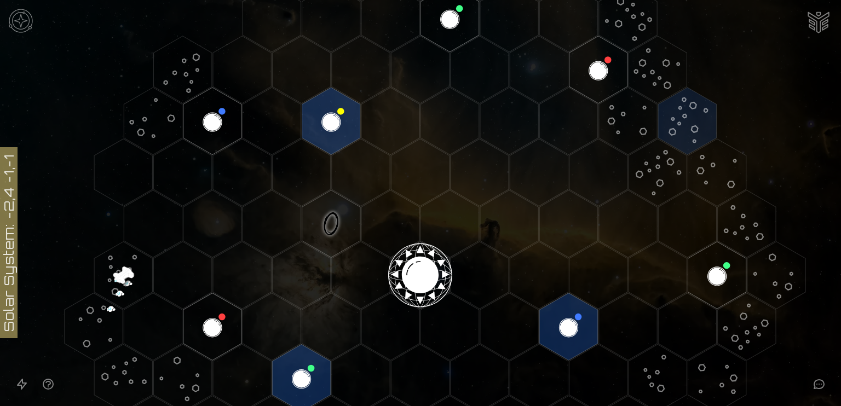
scroll to position [156, 0]
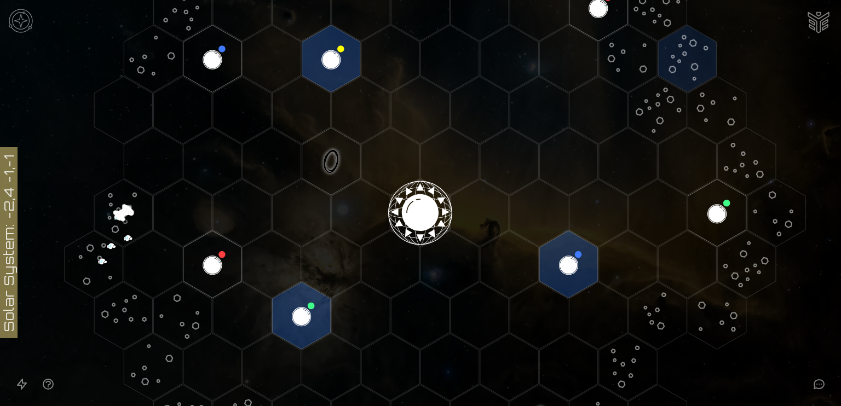
click at [24, 387] on icon "Open accessible navigation interface" at bounding box center [22, 385] width 9 height 10
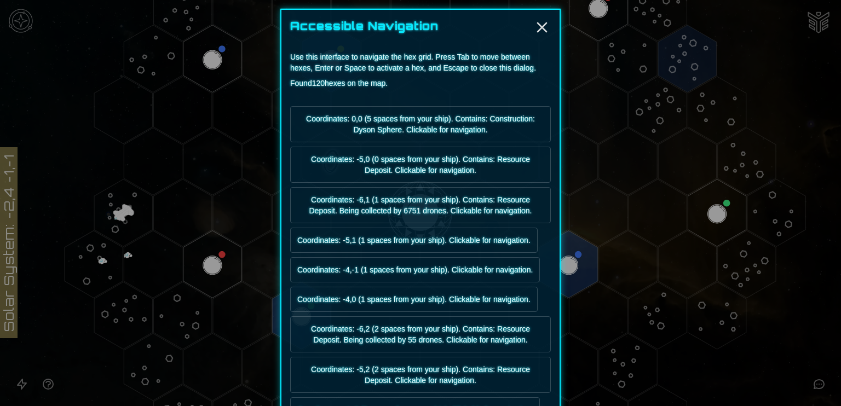
click at [505, 122] on button "Coordinates: 0,0 (5 spaces from your ship). Contains: Construction: Dyson Spher…" at bounding box center [420, 124] width 261 height 36
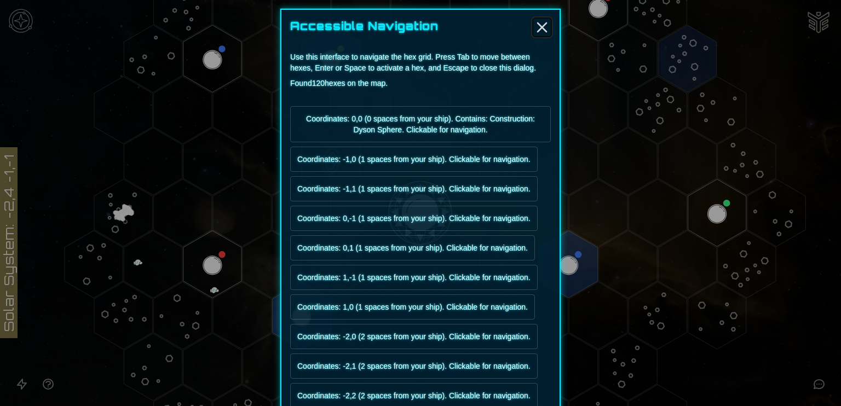
click at [538, 26] on line "Close" at bounding box center [542, 27] width 9 height 9
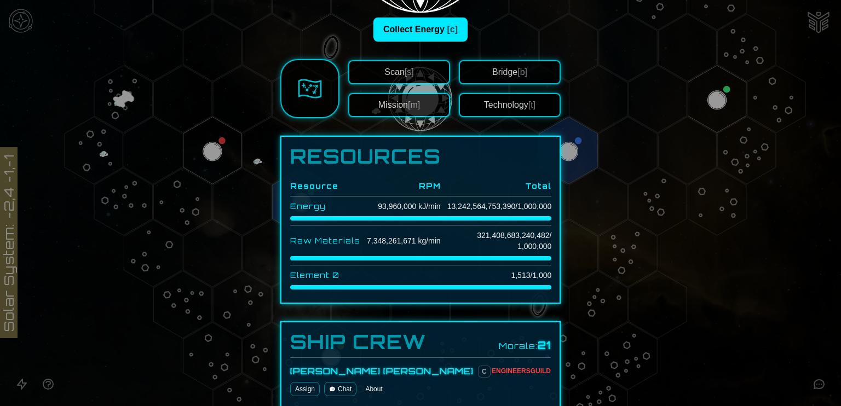
scroll to position [205, 0]
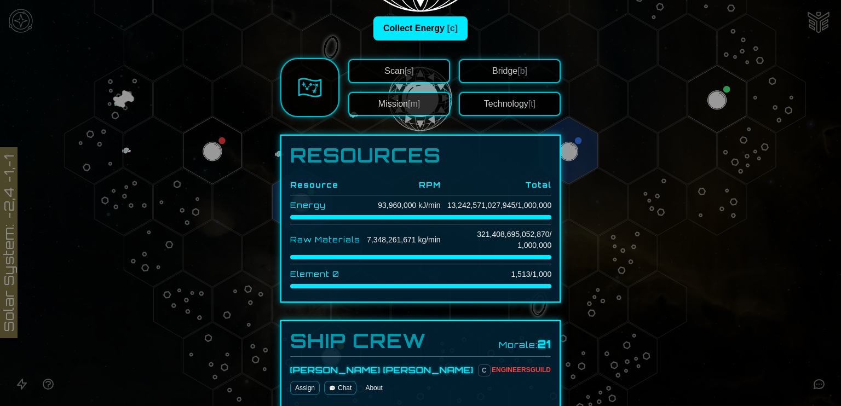
click at [441, 240] on td "321,408,695,052,870 / 1,000,000" at bounding box center [496, 240] width 111 height 31
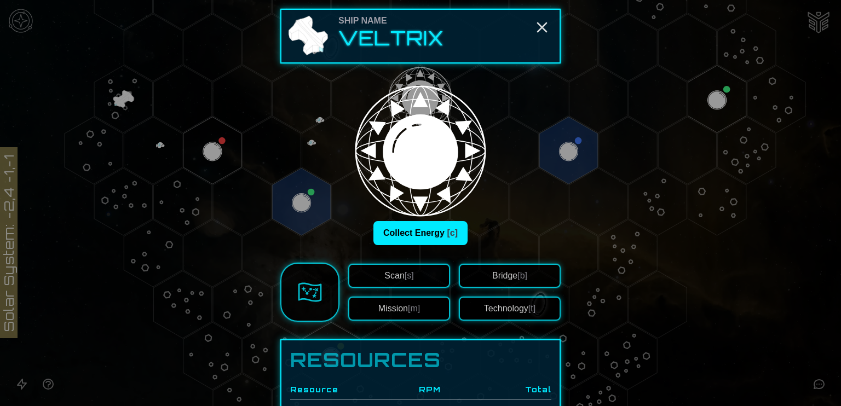
scroll to position [61, 0]
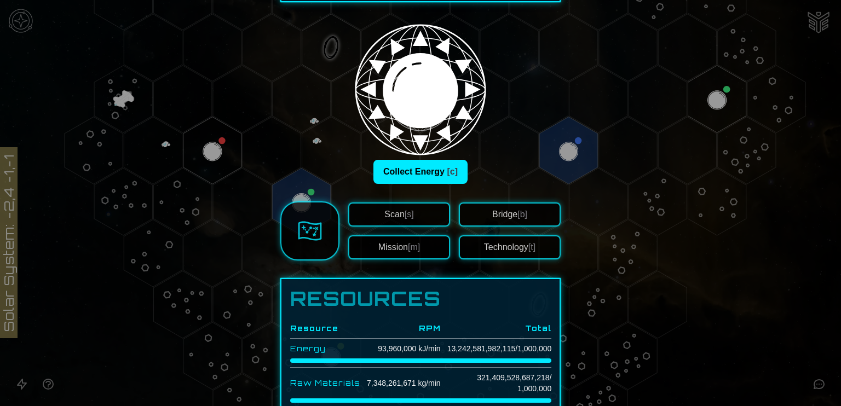
click at [488, 215] on button "Bridge [b]" at bounding box center [510, 215] width 102 height 24
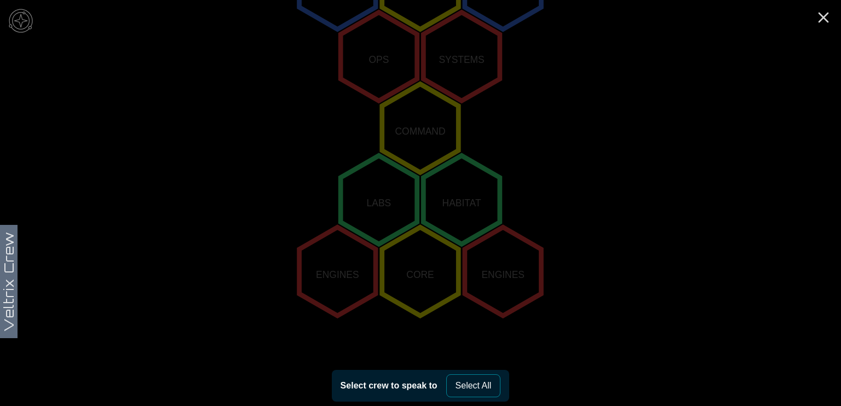
scroll to position [243, 0]
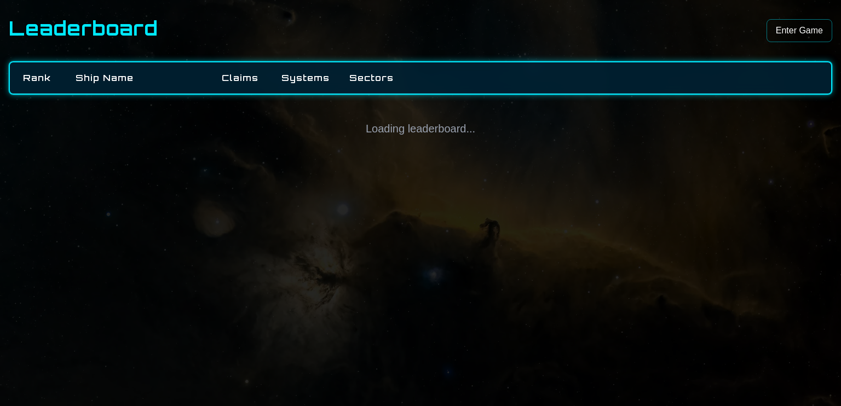
click at [775, 28] on link "Enter Game" at bounding box center [800, 30] width 66 height 23
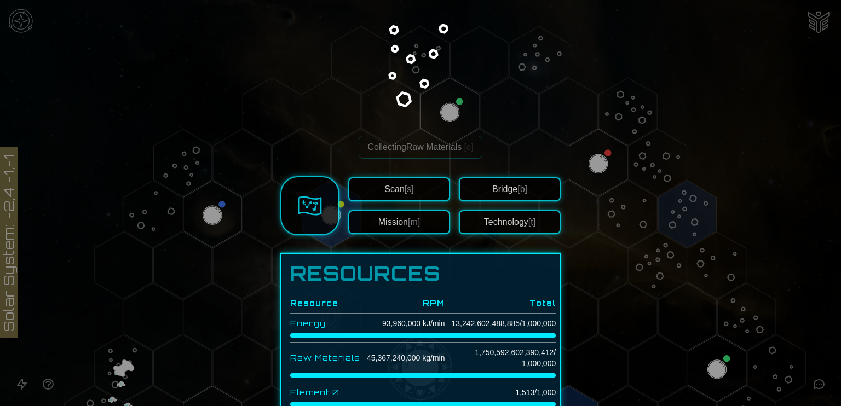
scroll to position [85, 0]
click at [414, 223] on span "[m]" at bounding box center [414, 221] width 12 height 9
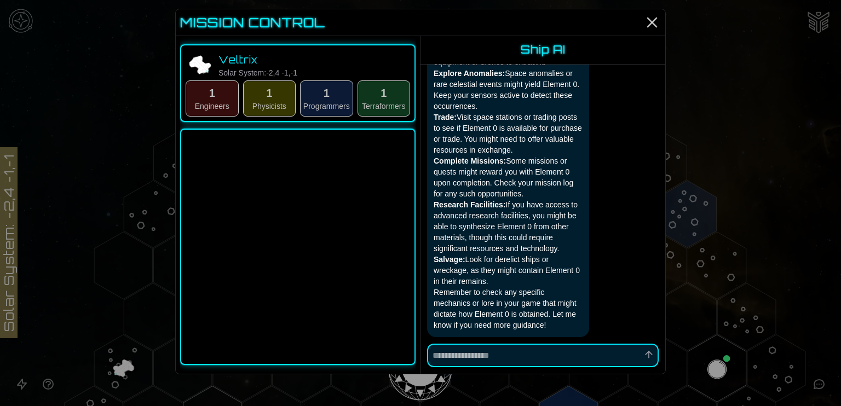
scroll to position [5758, 0]
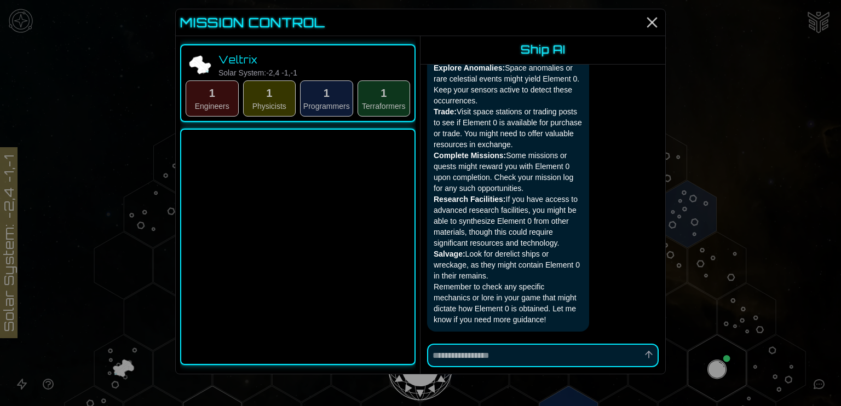
click at [259, 97] on button "1 Physicists" at bounding box center [269, 99] width 53 height 36
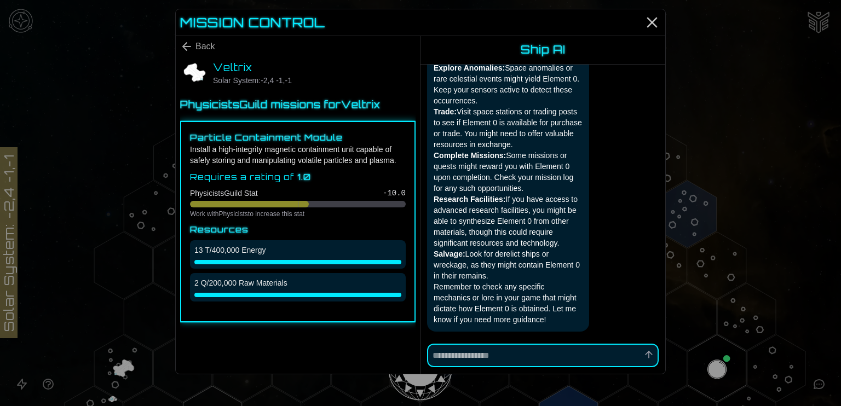
type textarea "*"
click at [642, 24] on div "Mission Control" at bounding box center [421, 22] width 490 height 27
click at [651, 24] on line "Close" at bounding box center [652, 22] width 9 height 9
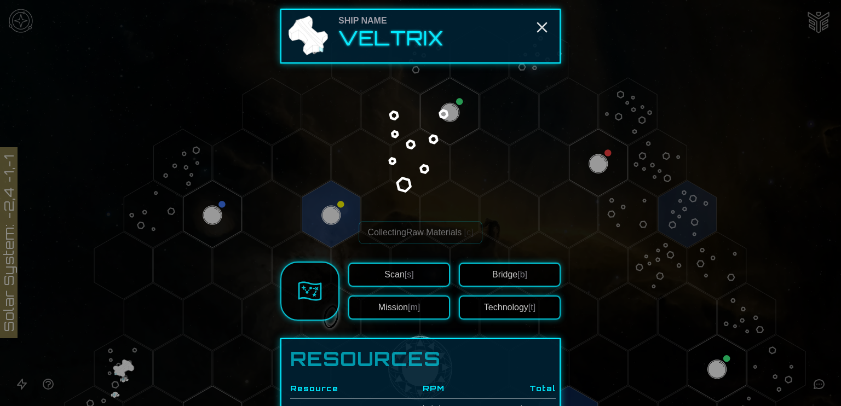
click at [517, 302] on button "Technology [t]" at bounding box center [510, 308] width 102 height 24
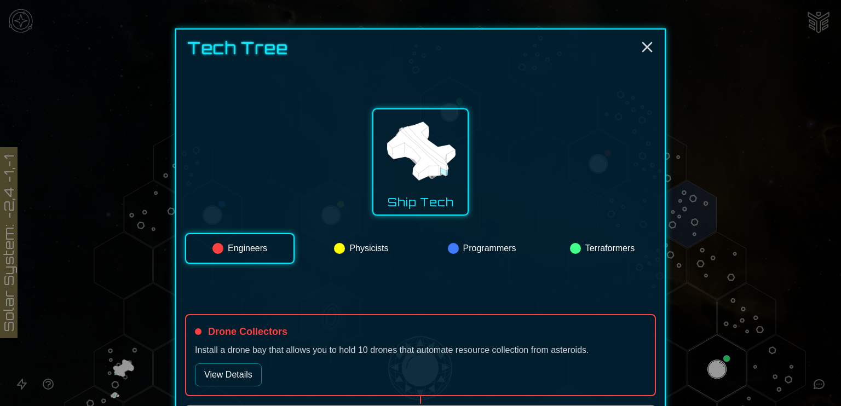
scroll to position [0, 0]
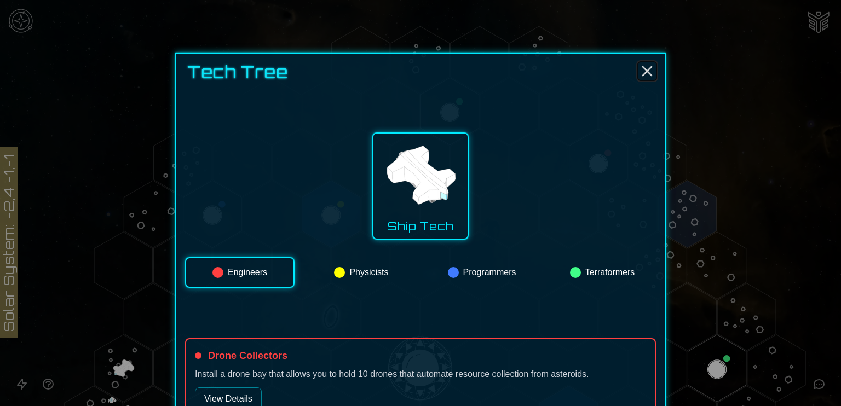
click at [645, 66] on icon "Close" at bounding box center [648, 71] width 18 height 18
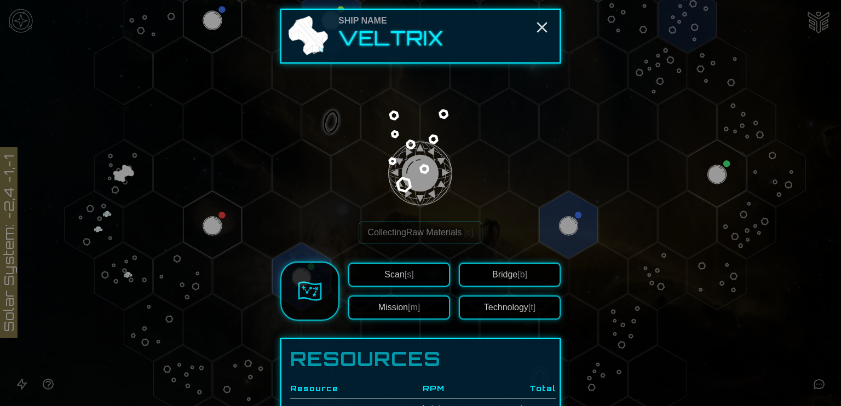
scroll to position [43, 0]
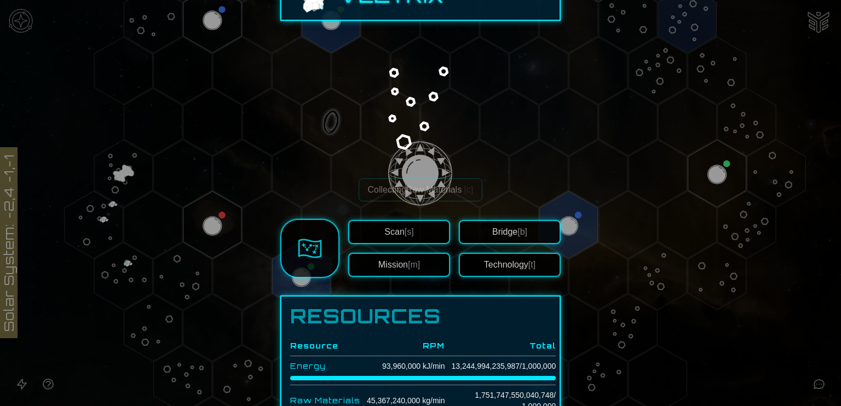
click at [505, 263] on button "Technology [t]" at bounding box center [510, 265] width 102 height 24
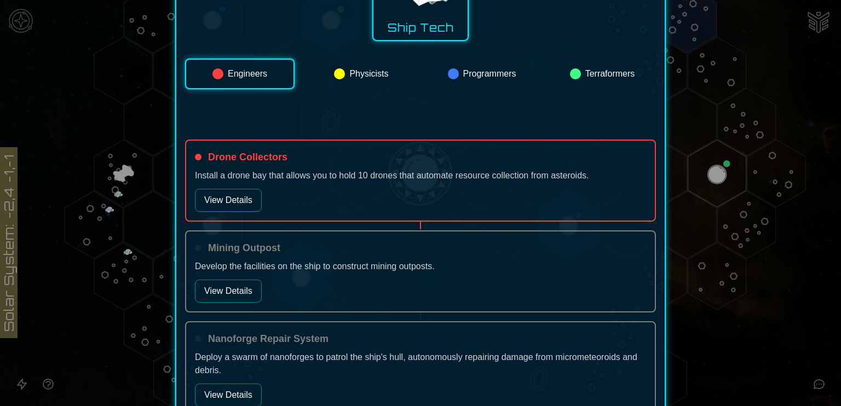
scroll to position [199, 0]
click at [313, 187] on div "Drone Collectors Install a drone bay that allows you to hold 10 drones that aut…" at bounding box center [420, 180] width 471 height 82
click at [230, 200] on button "View Details" at bounding box center [228, 199] width 67 height 23
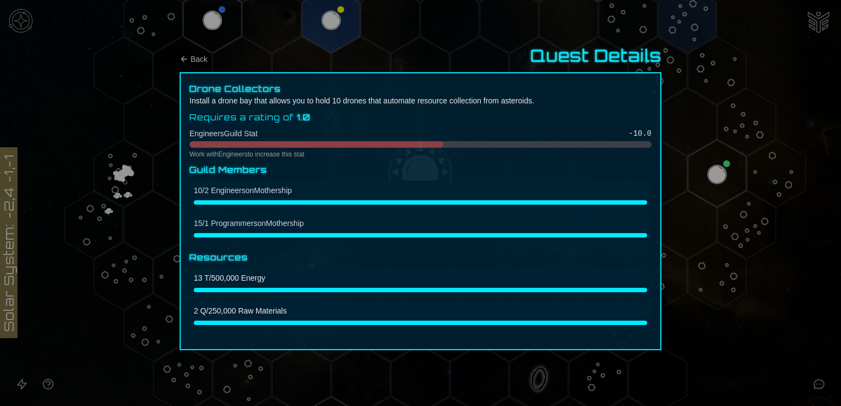
click at [669, 229] on div at bounding box center [420, 203] width 841 height 406
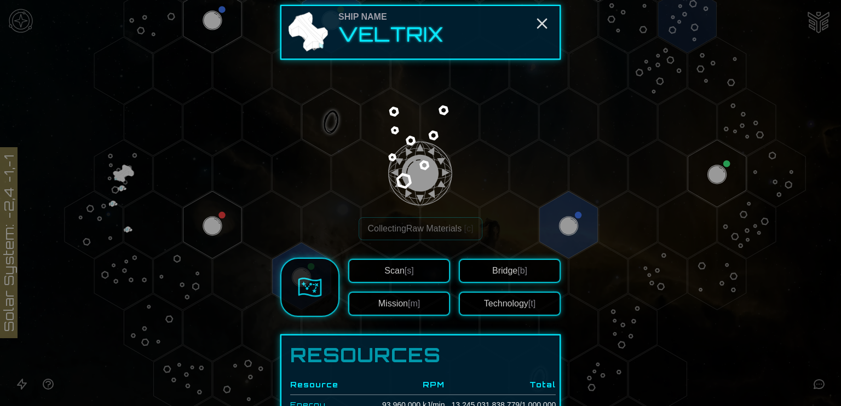
scroll to position [0, 0]
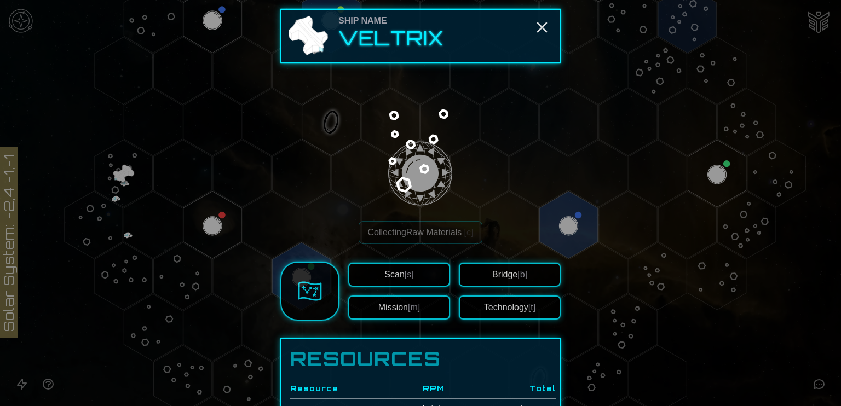
click at [296, 32] on img at bounding box center [308, 36] width 44 height 44
click at [314, 283] on img at bounding box center [310, 291] width 24 height 24
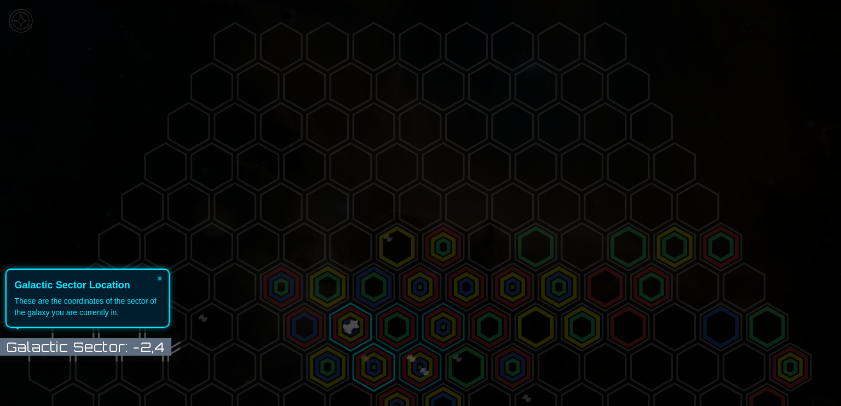
click at [142, 335] on icon at bounding box center [420, 203] width 841 height 406
click at [143, 341] on icon at bounding box center [420, 203] width 841 height 406
click at [158, 279] on button "×" at bounding box center [160, 277] width 18 height 15
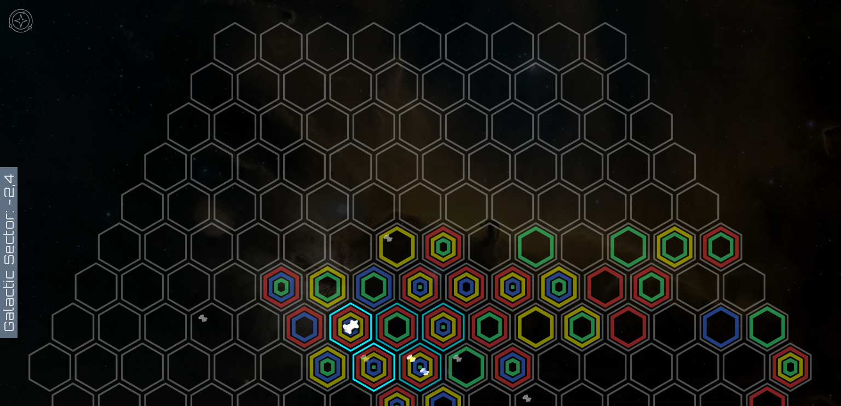
scroll to position [79, 0]
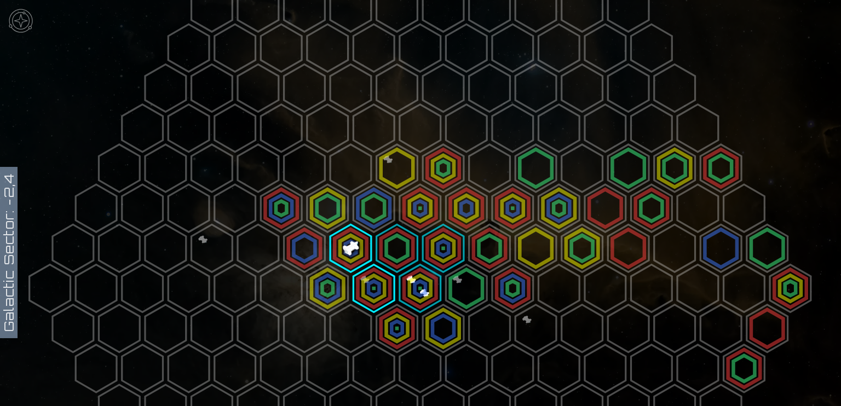
click at [240, 249] on polygon at bounding box center [258, 249] width 41 height 48
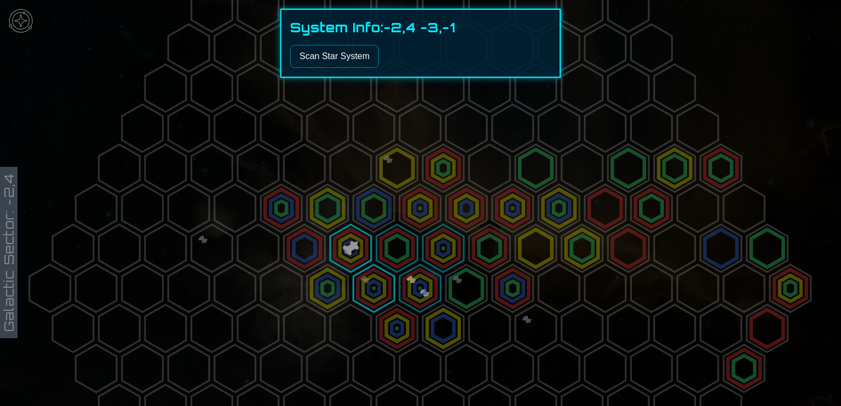
click at [315, 284] on div at bounding box center [420, 203] width 841 height 406
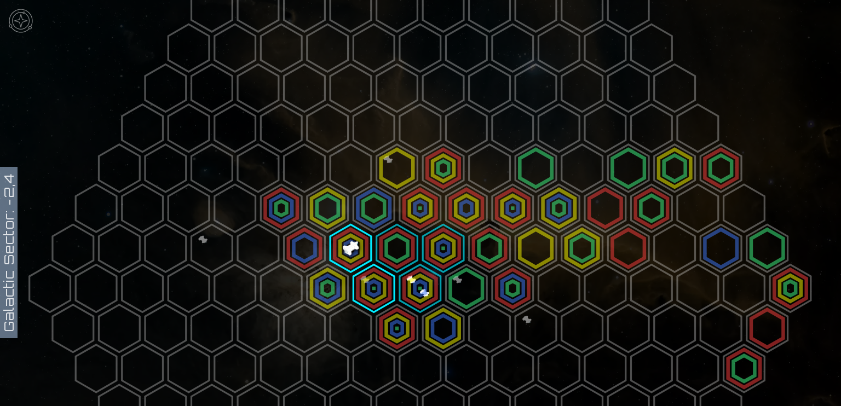
click at [279, 286] on polygon at bounding box center [281, 289] width 41 height 48
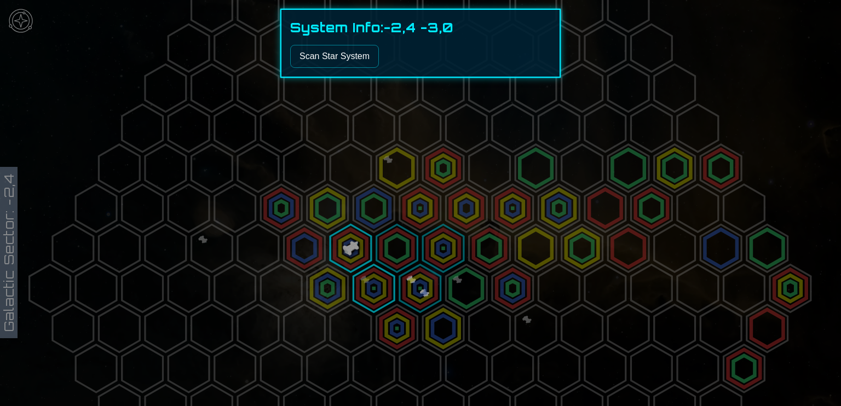
click at [329, 47] on button "Scan Star System" at bounding box center [334, 56] width 89 height 23
click at [322, 53] on button "Scan Star System" at bounding box center [334, 56] width 89 height 23
click at [381, 204] on div at bounding box center [420, 203] width 841 height 406
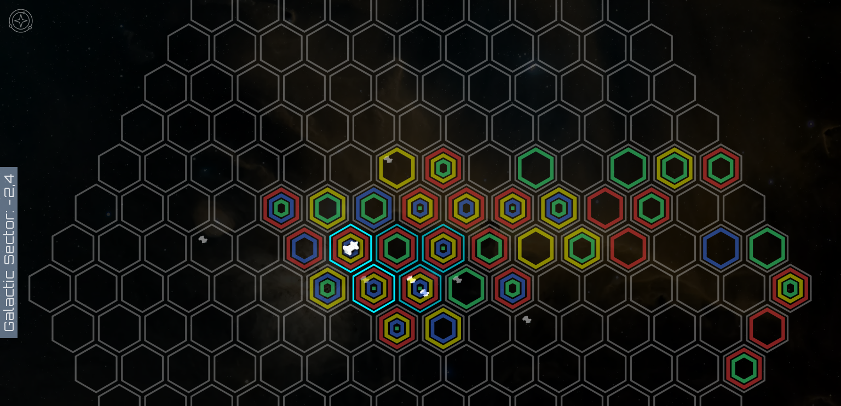
click at [297, 245] on polygon at bounding box center [304, 249] width 41 height 48
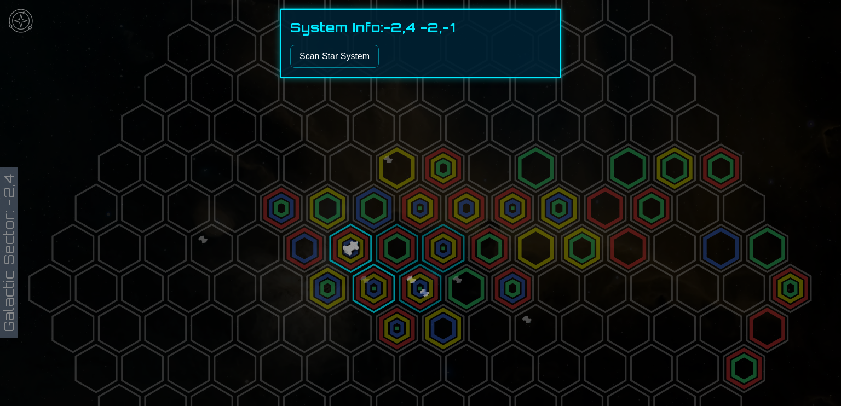
click at [344, 53] on button "Scan Star System" at bounding box center [334, 56] width 89 height 23
click at [244, 247] on div at bounding box center [420, 203] width 841 height 406
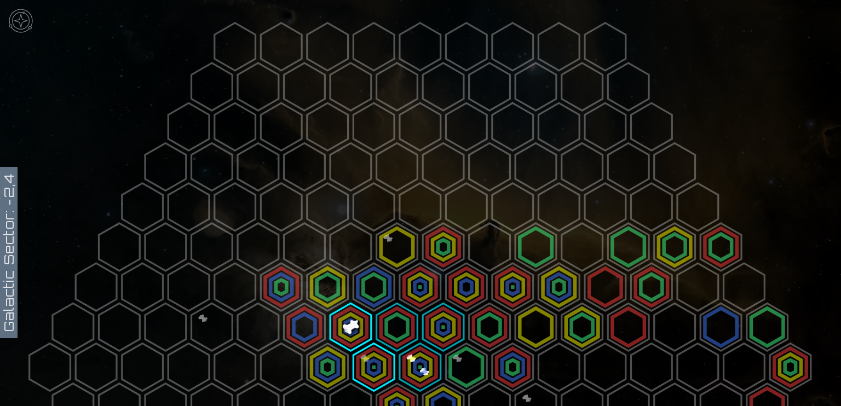
scroll to position [321, 0]
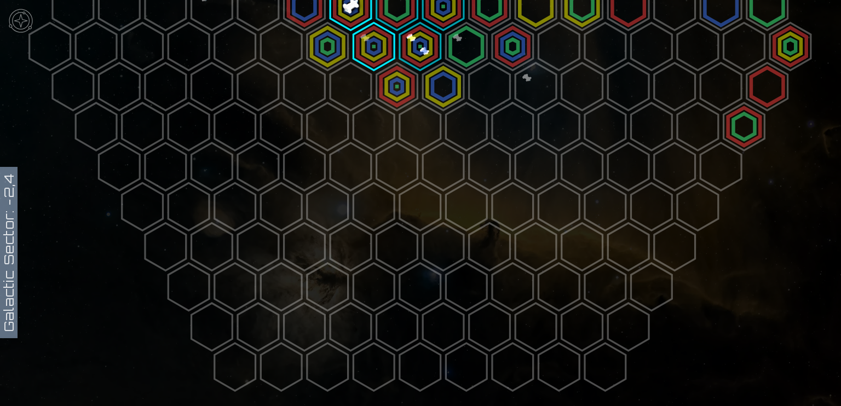
click at [17, 30] on img at bounding box center [20, 20] width 33 height 33
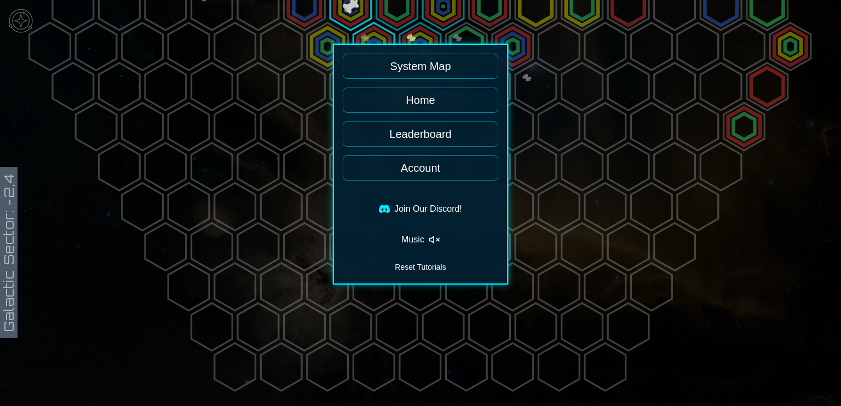
click at [417, 65] on link "System Map" at bounding box center [421, 66] width 156 height 25
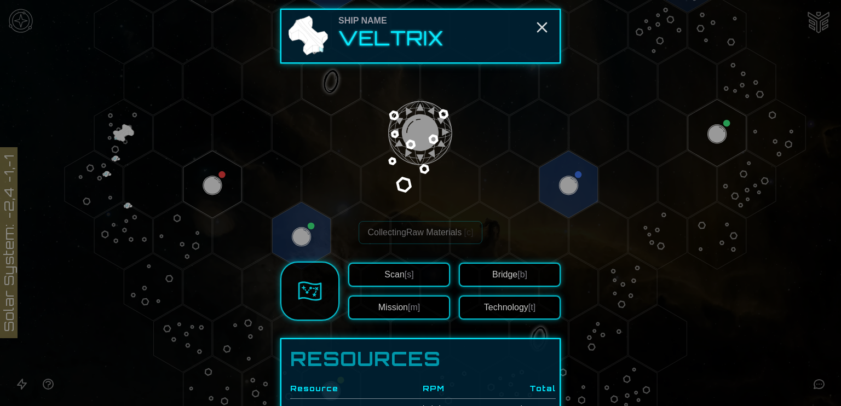
click at [161, 279] on div at bounding box center [420, 203] width 841 height 406
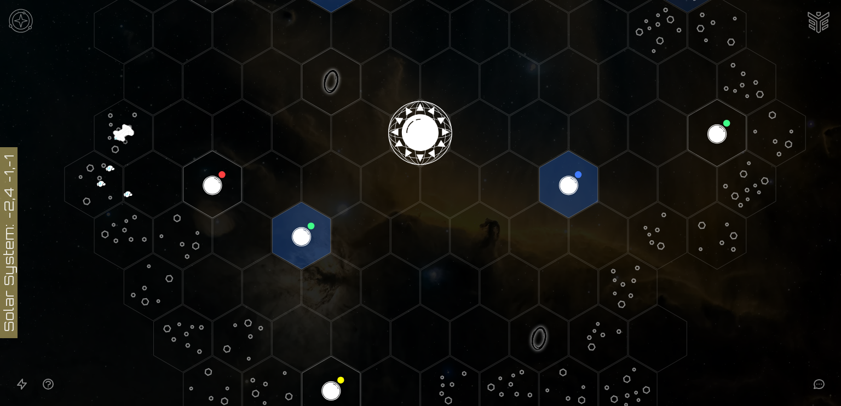
click at [18, 384] on icon "Open accessible navigation interface" at bounding box center [21, 384] width 13 height 13
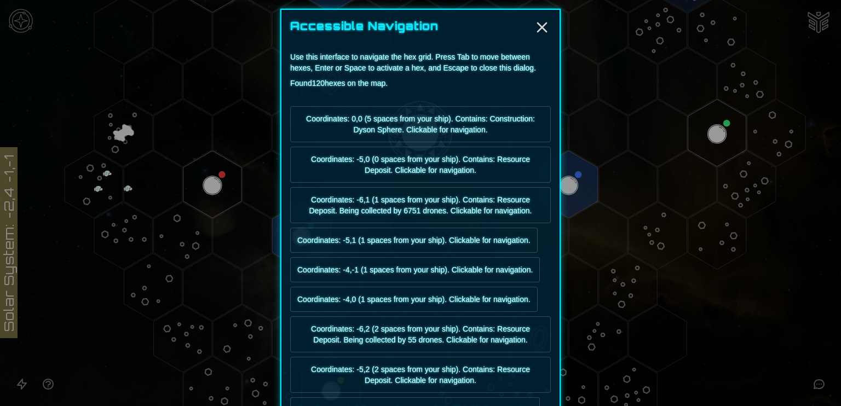
click at [18, 384] on div at bounding box center [420, 203] width 841 height 406
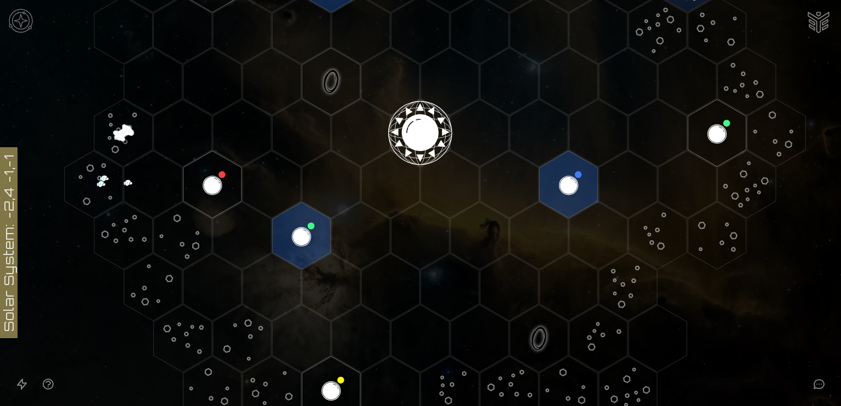
click at [44, 381] on icon "Open accessibility help guide" at bounding box center [48, 385] width 10 height 10
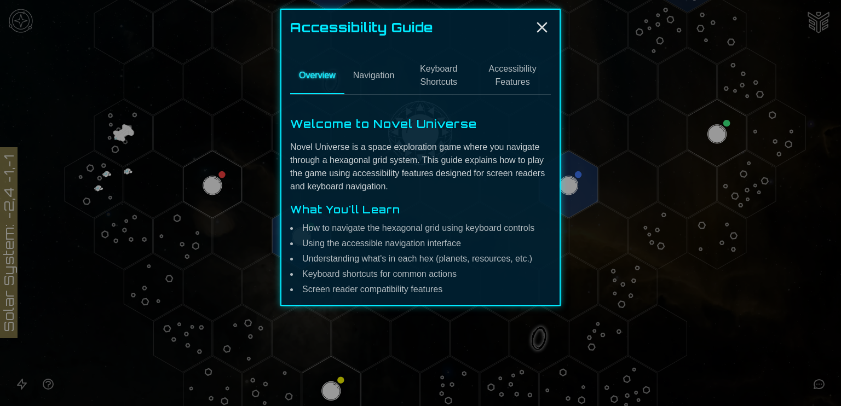
click at [44, 381] on div at bounding box center [420, 203] width 841 height 406
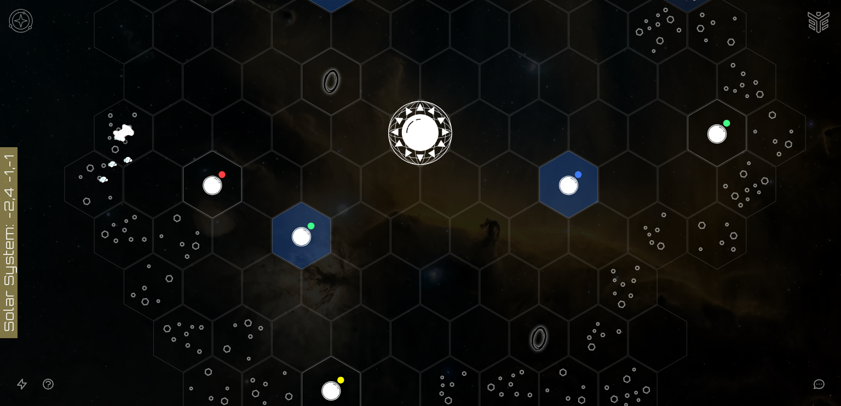
click at [823, 20] on img "Ship AI Chat" at bounding box center [819, 21] width 26 height 26
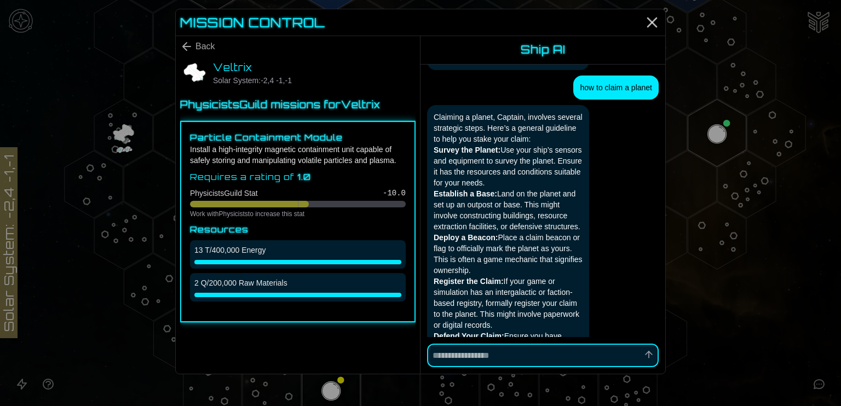
scroll to position [3742, 0]
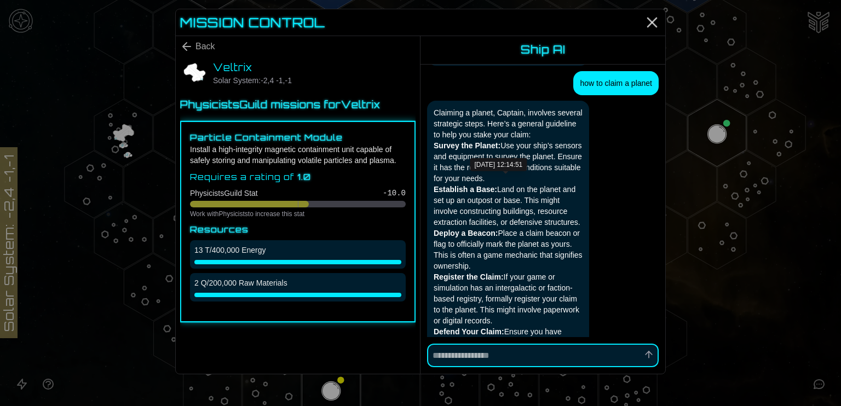
type textarea "*"
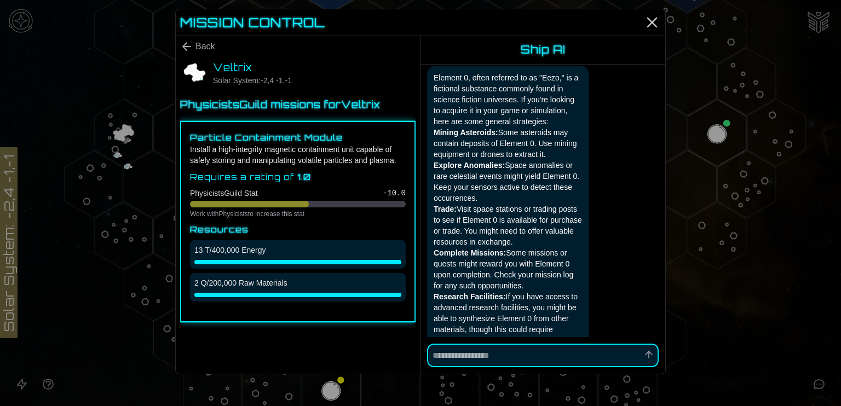
scroll to position [5934, 0]
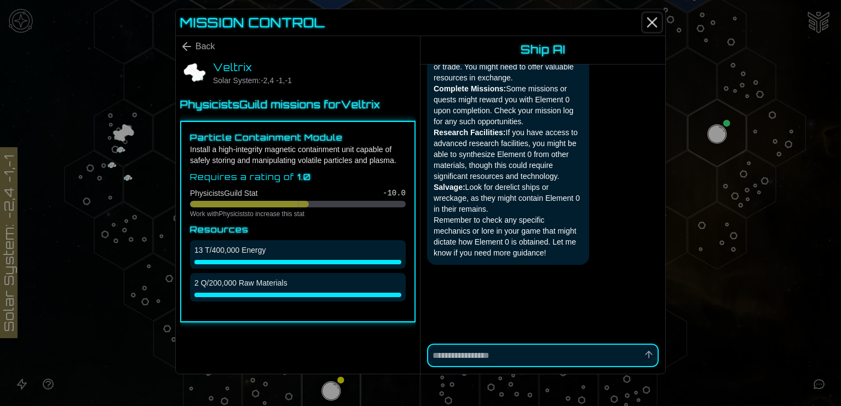
click at [647, 21] on icon "Close" at bounding box center [653, 23] width 18 height 18
